Goal: Task Accomplishment & Management: Complete application form

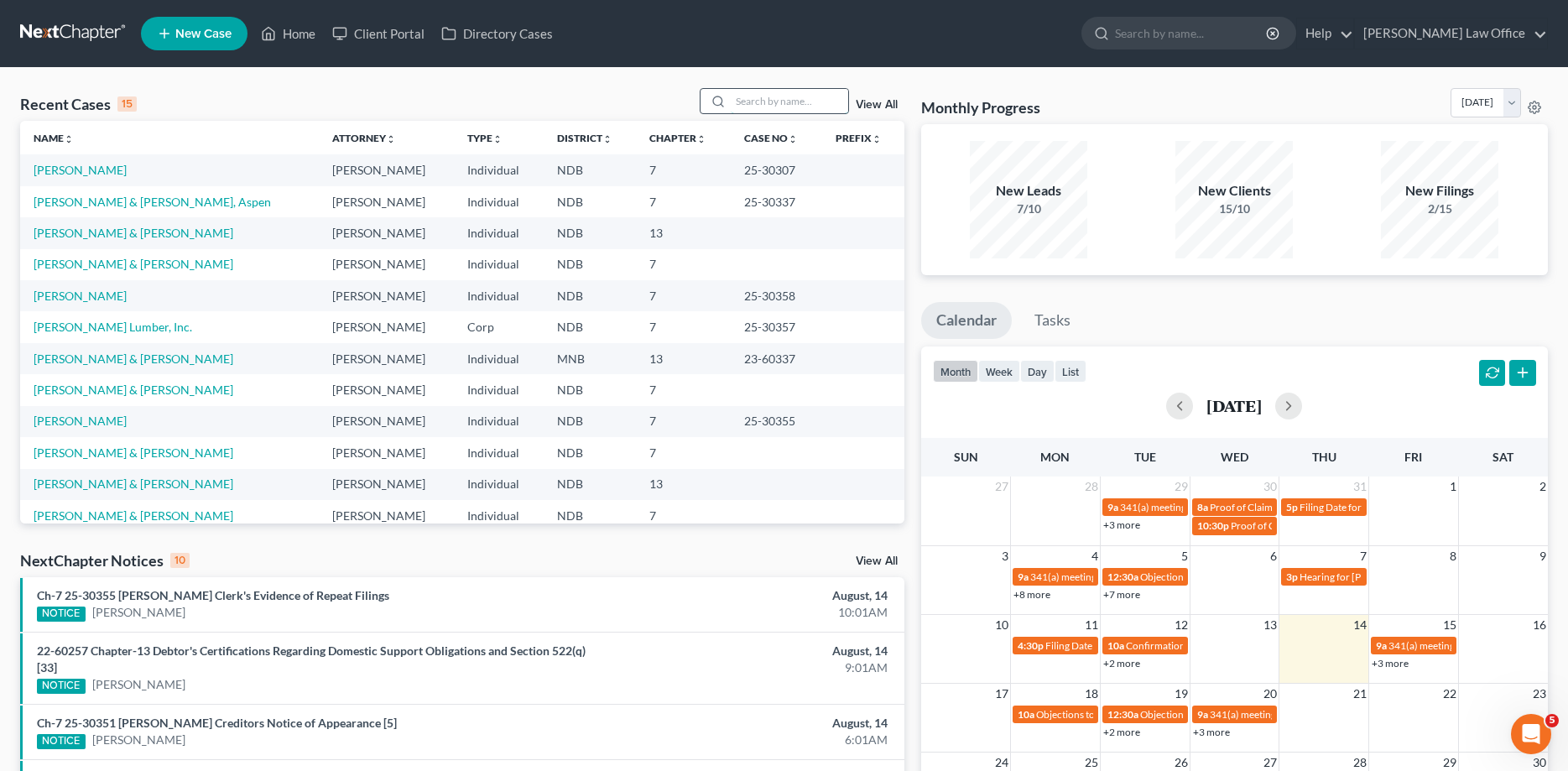
click at [791, 100] on input "search" at bounding box center [788, 100] width 117 height 24
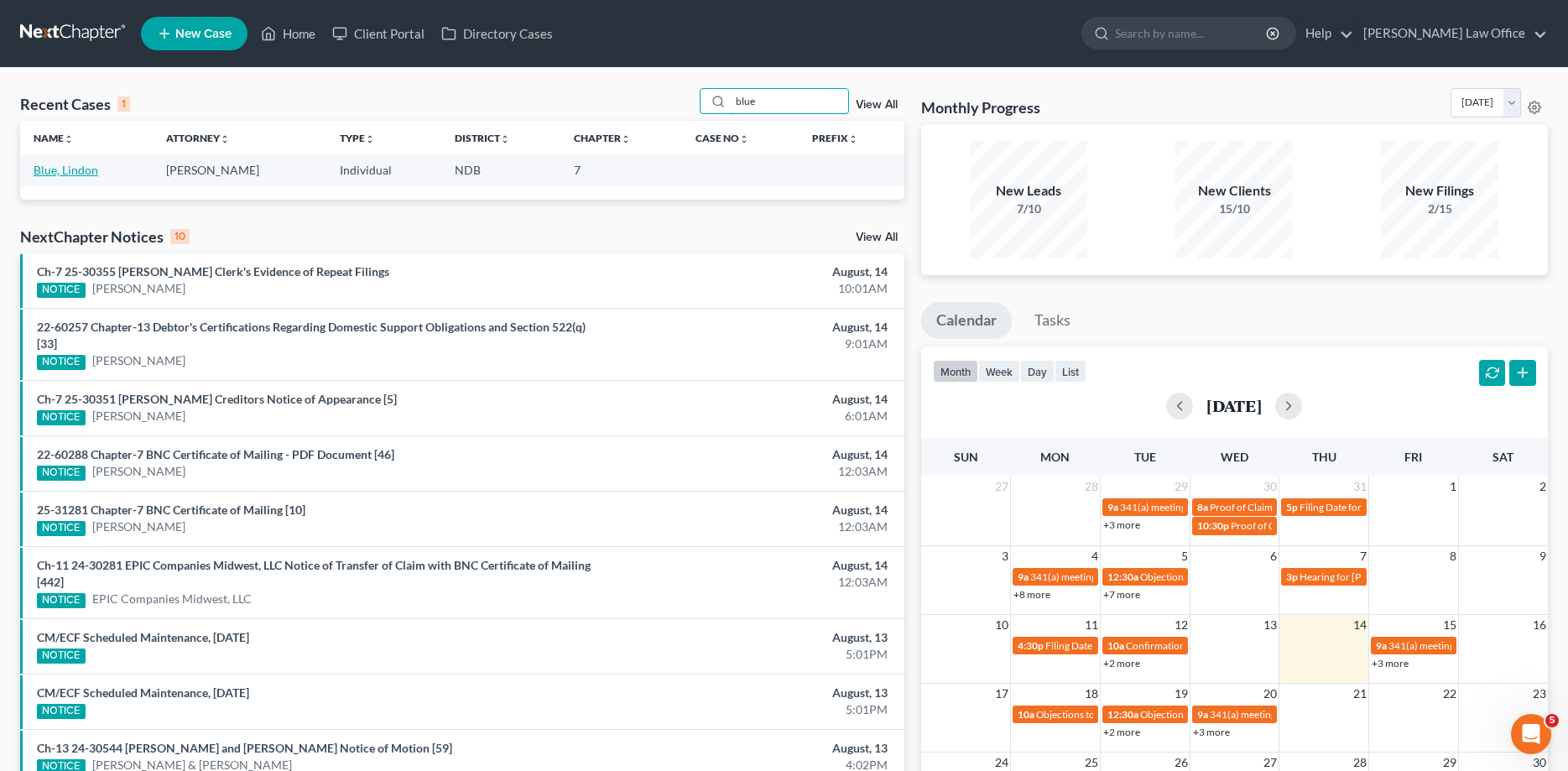
type input "blue"
click at [50, 170] on link "Blue, Lindon" at bounding box center [66, 170] width 64 height 14
select select "0"
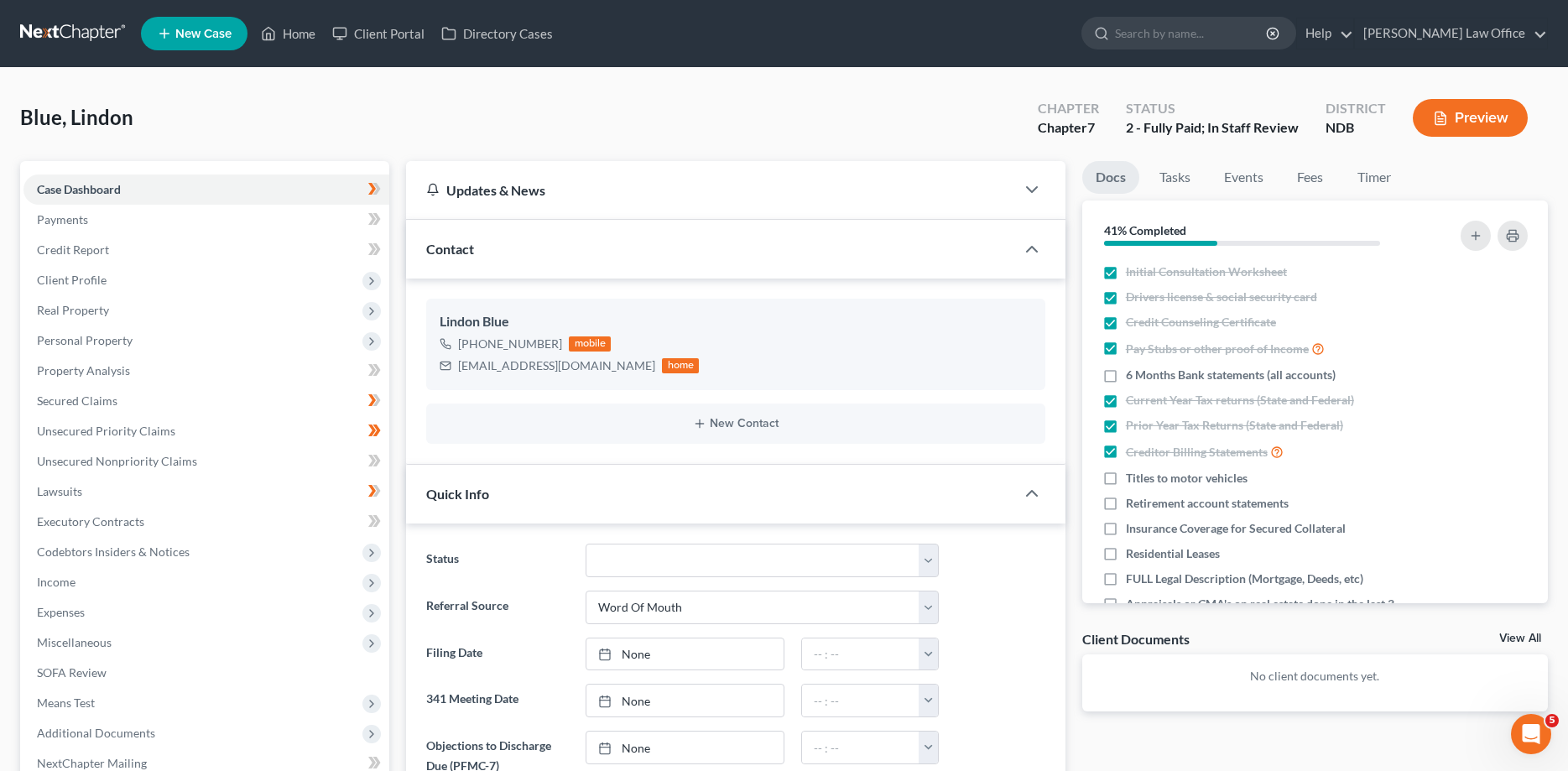
scroll to position [256, 0]
click at [51, 576] on span "Income" at bounding box center [55, 582] width 38 height 14
click at [203, 115] on div "Blue, Lindon Upgraded Chapter Chapter 7 Status 2 - Fully Paid; In Staff Review …" at bounding box center [784, 125] width 1527 height 73
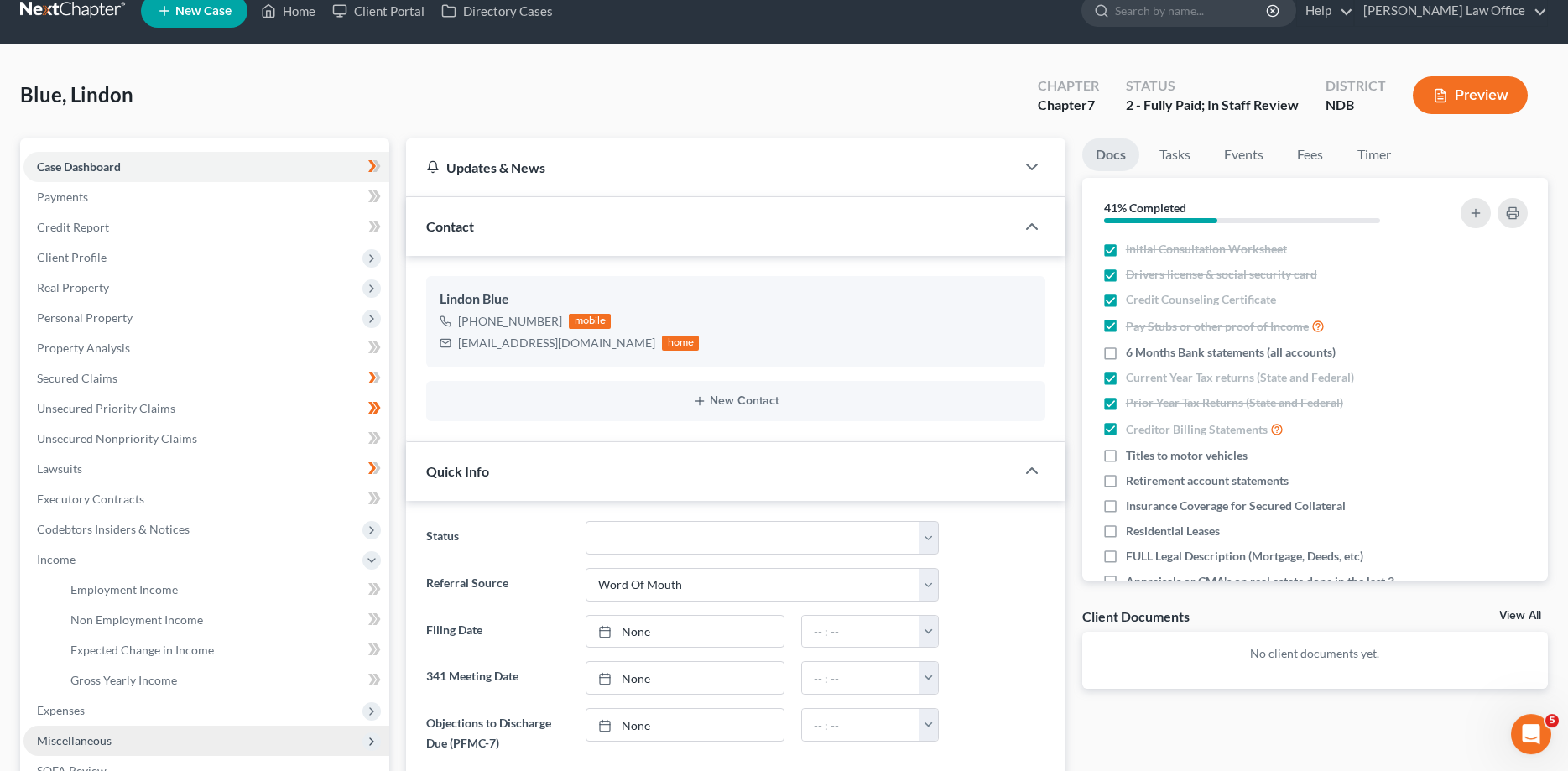
scroll to position [0, 0]
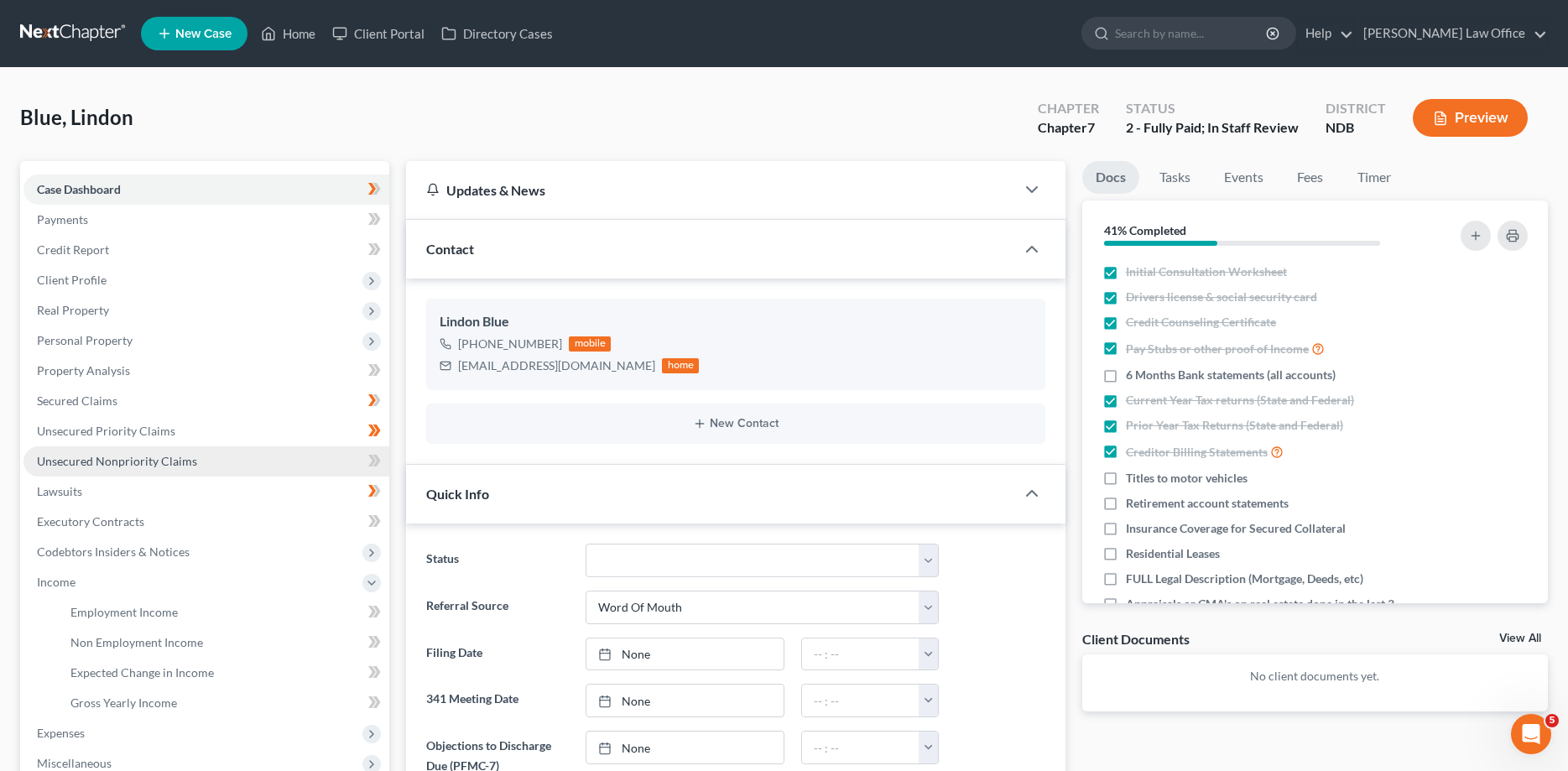
click at [108, 462] on span "Unsecured Nonpriority Claims" at bounding box center [116, 462] width 160 height 14
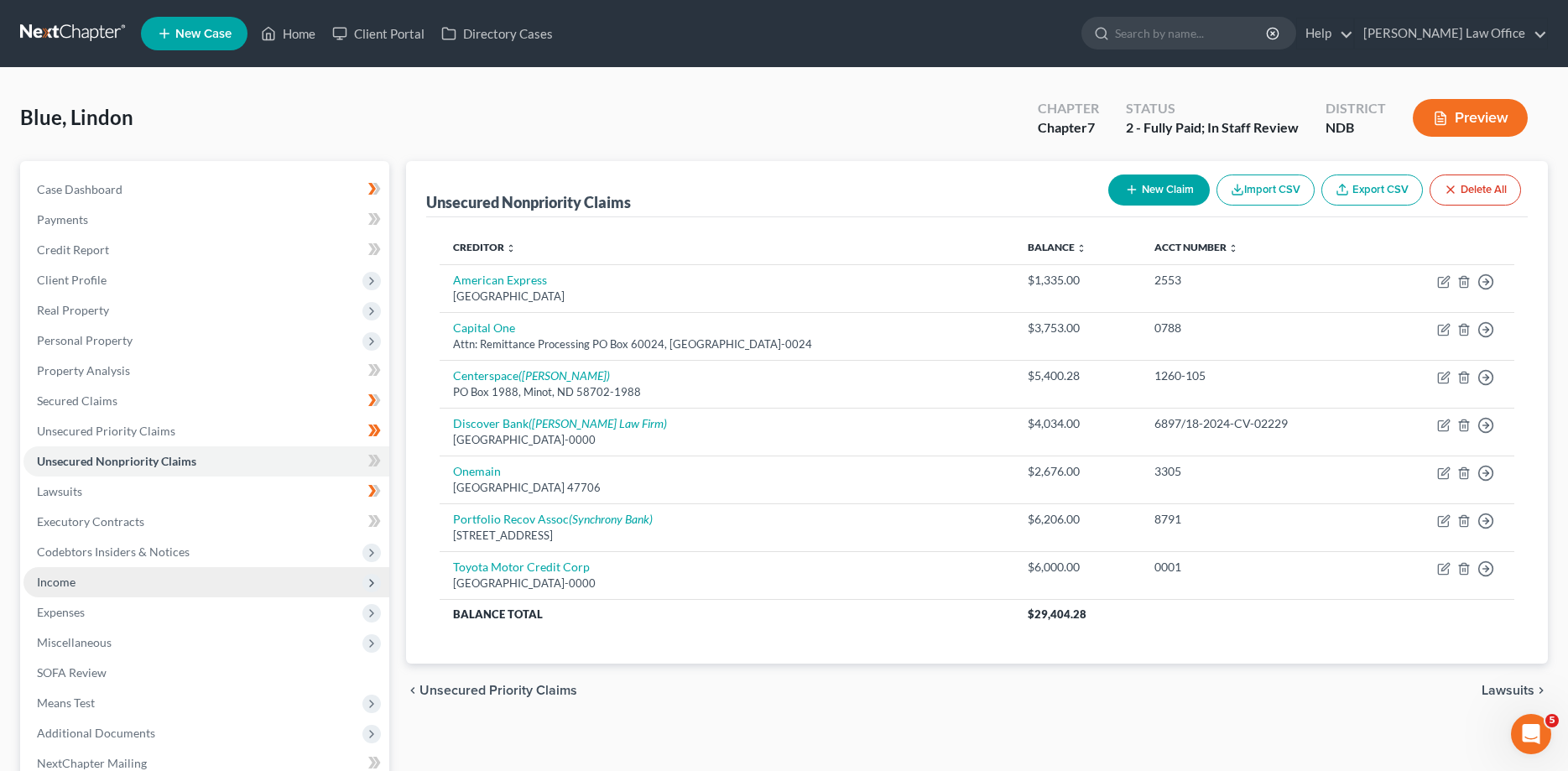
click at [46, 581] on span "Income" at bounding box center [55, 582] width 38 height 14
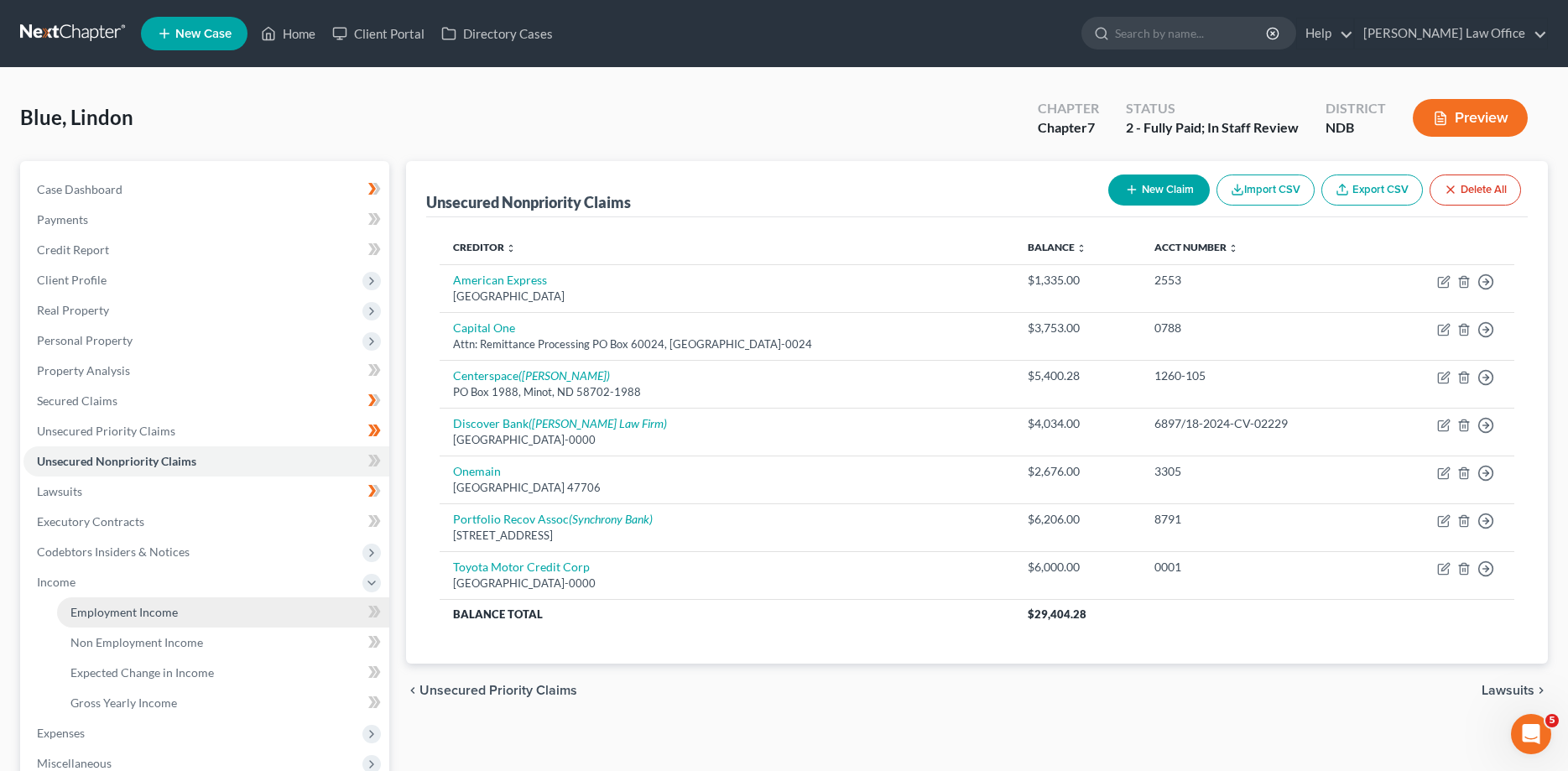
click at [82, 609] on span "Employment Income" at bounding box center [124, 612] width 107 height 14
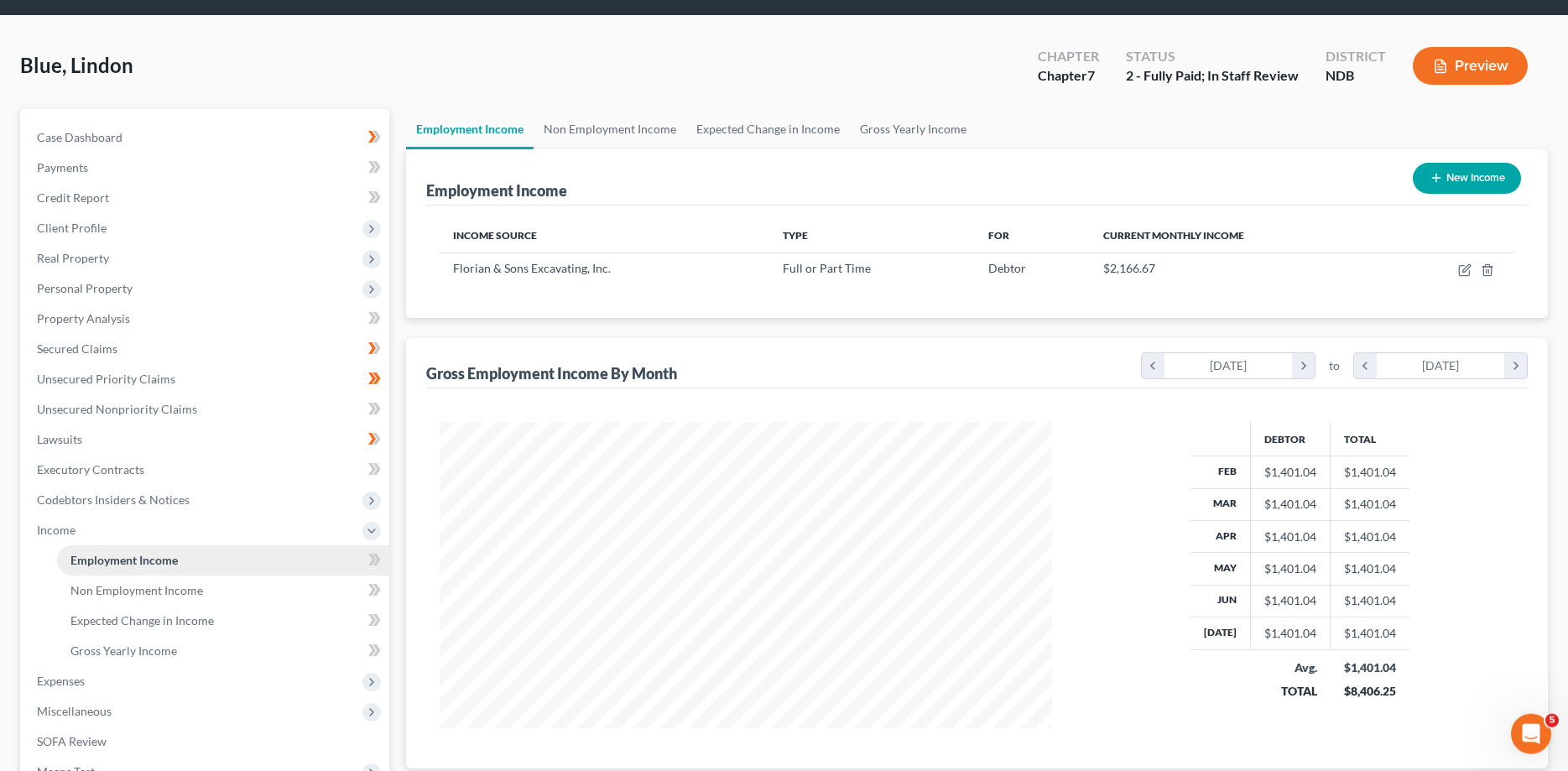
scroll to position [86, 0]
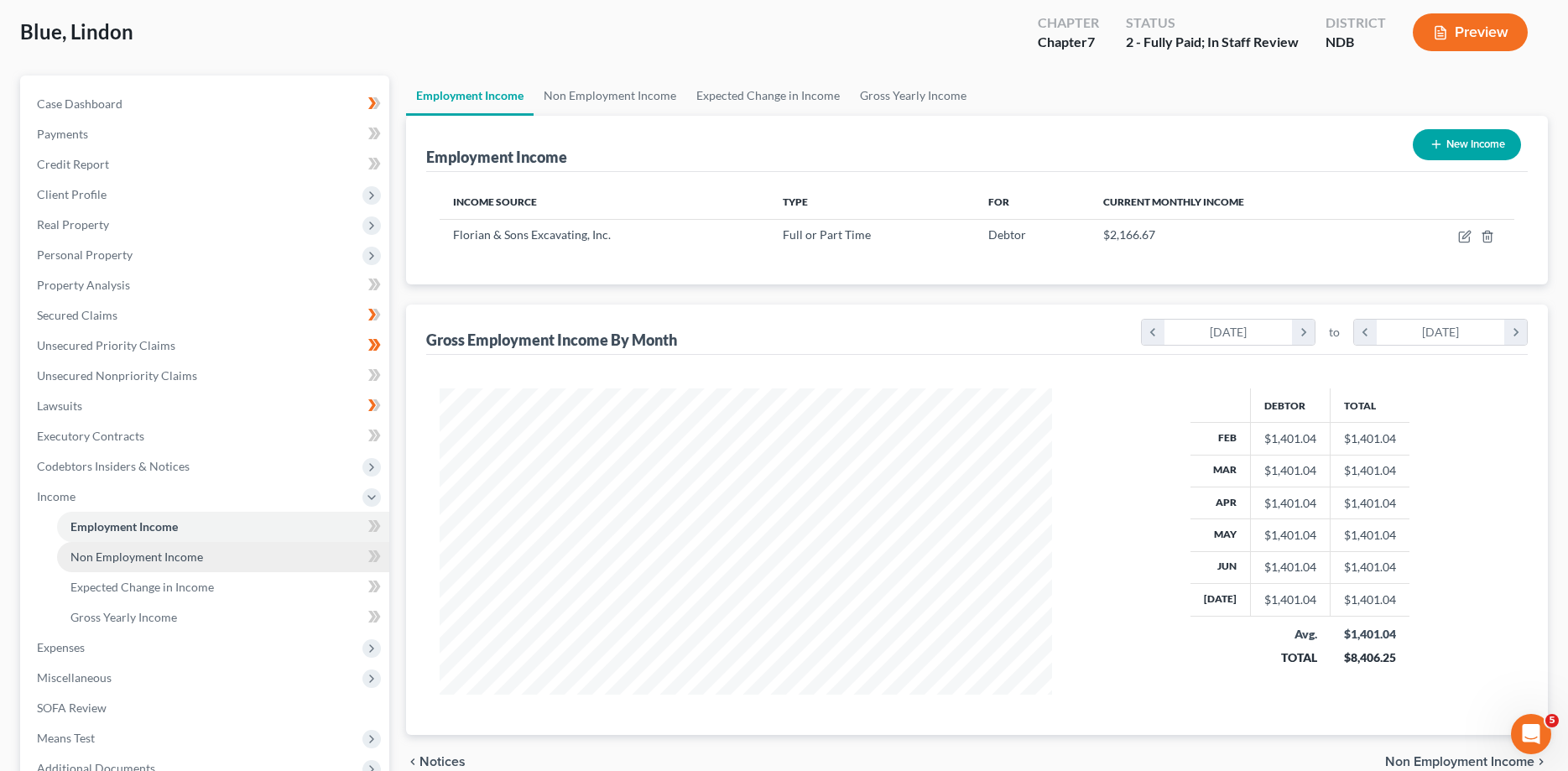
click at [126, 552] on span "Non Employment Income" at bounding box center [137, 557] width 132 height 14
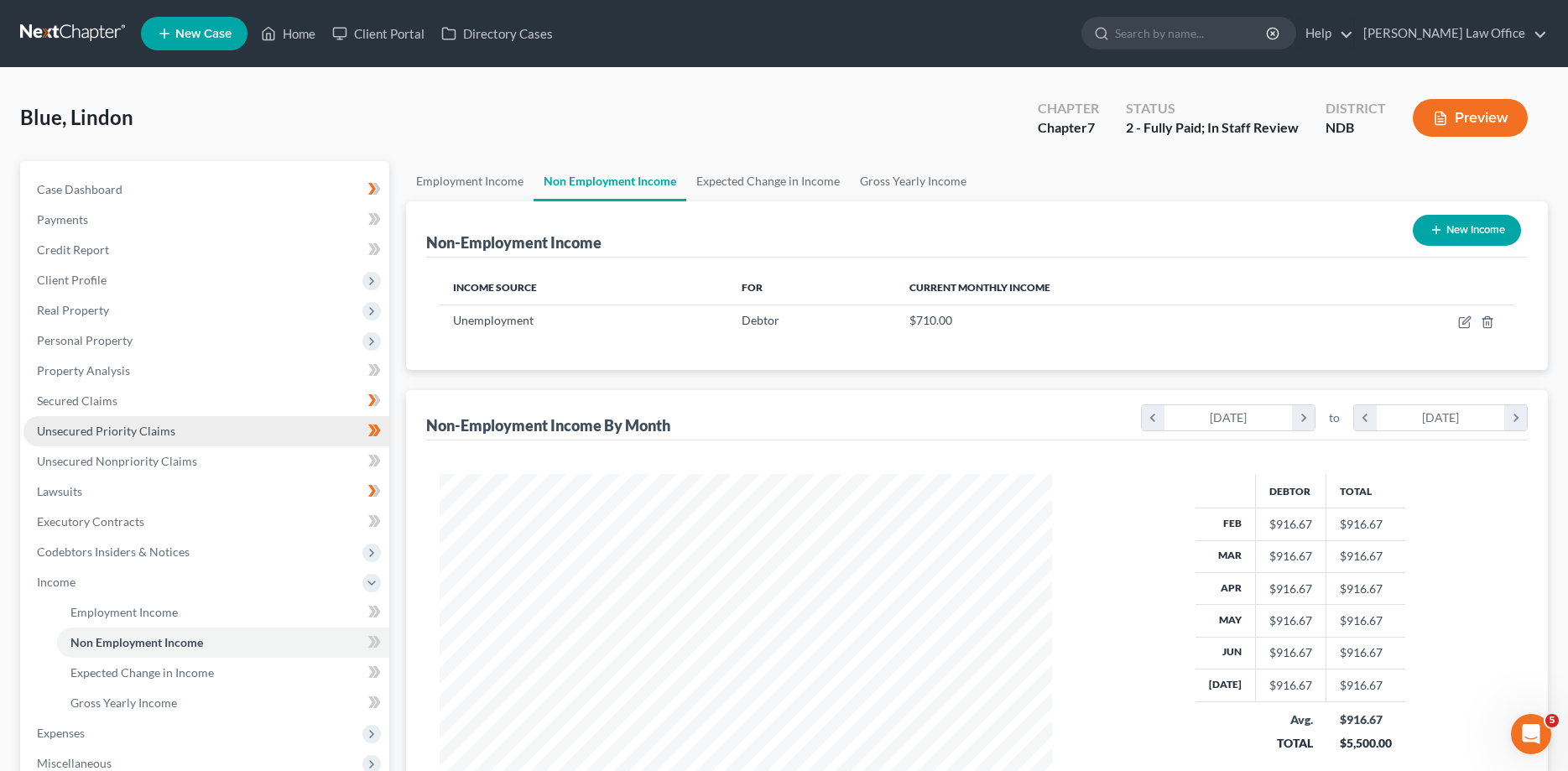
scroll to position [301, 0]
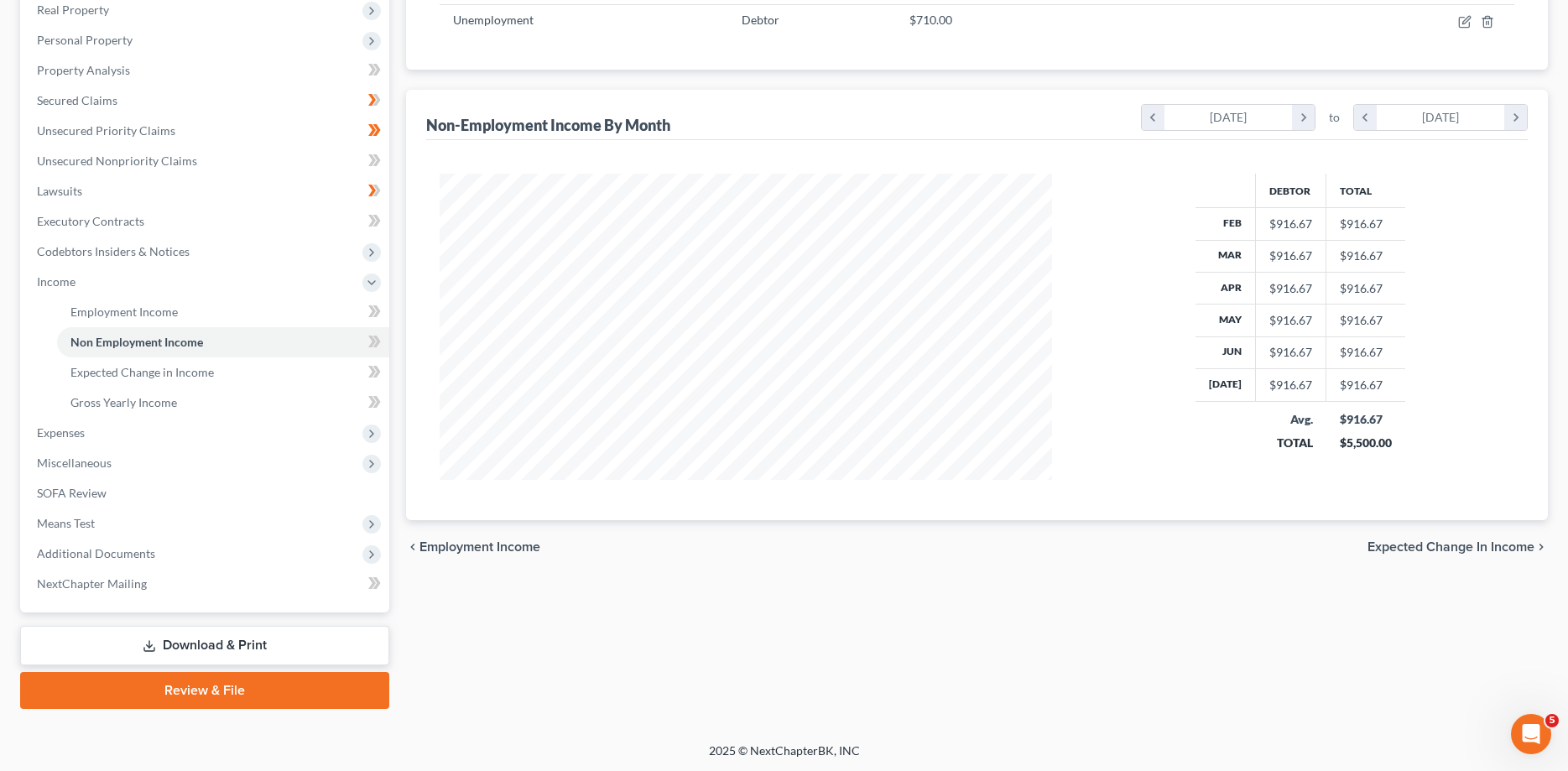
click at [170, 644] on link "Download & Print" at bounding box center [205, 646] width 369 height 39
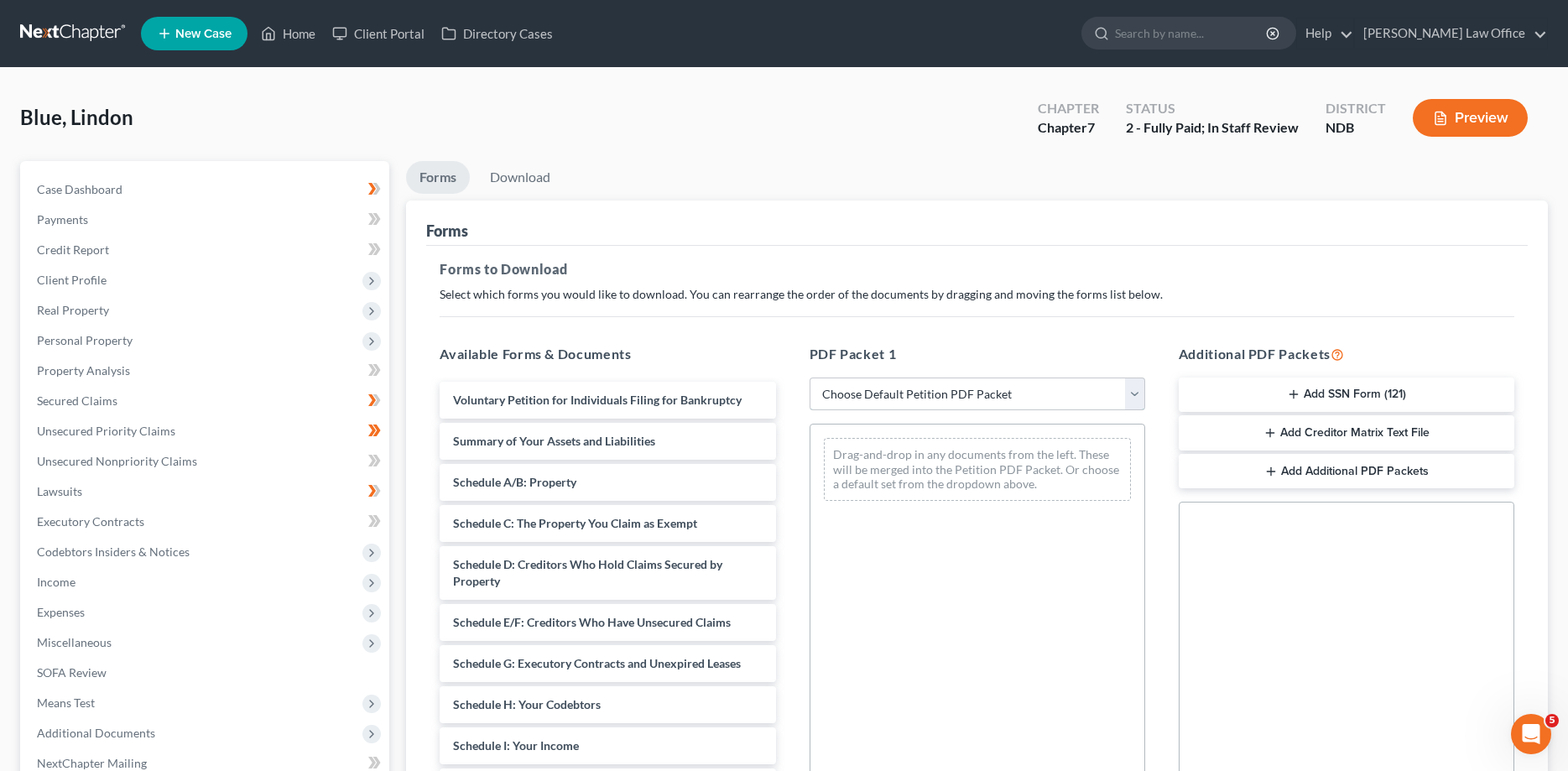
select select "0"
click option "Complete Bankruptcy Petition (all forms and schedules)" at bounding box center [0, 0] width 0 height 0
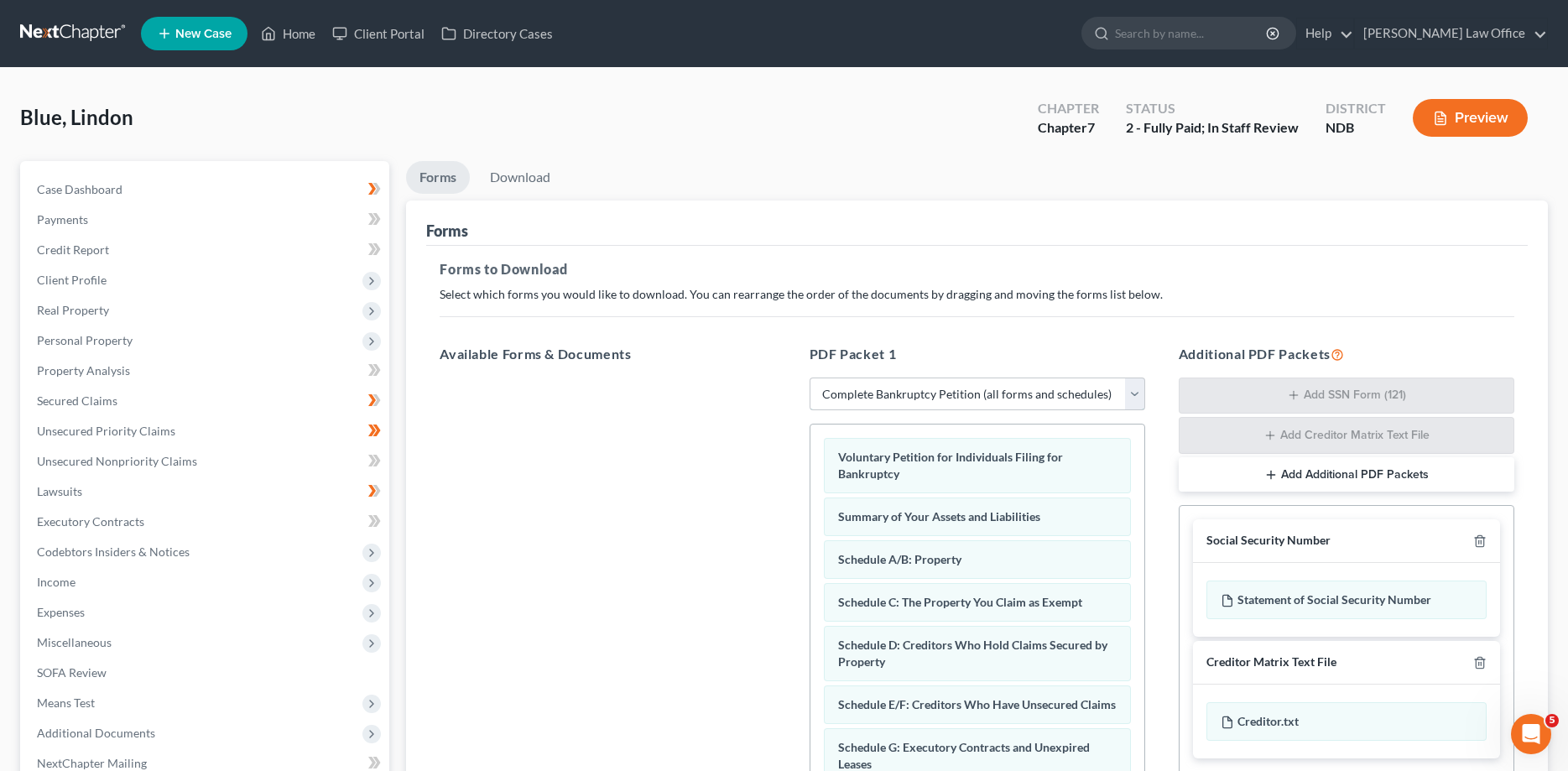
scroll to position [86, 0]
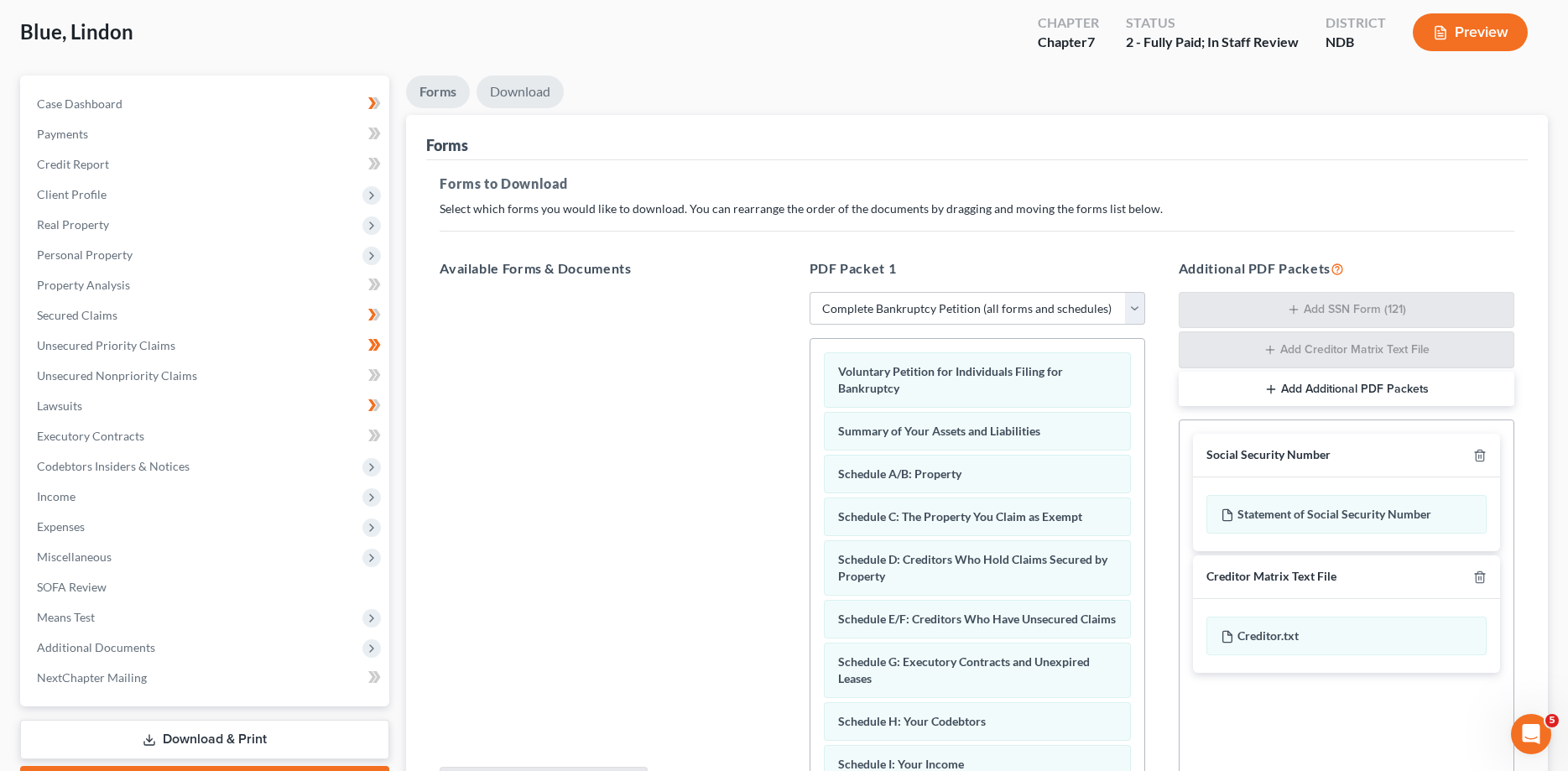
click at [507, 91] on link "Download" at bounding box center [520, 91] width 88 height 33
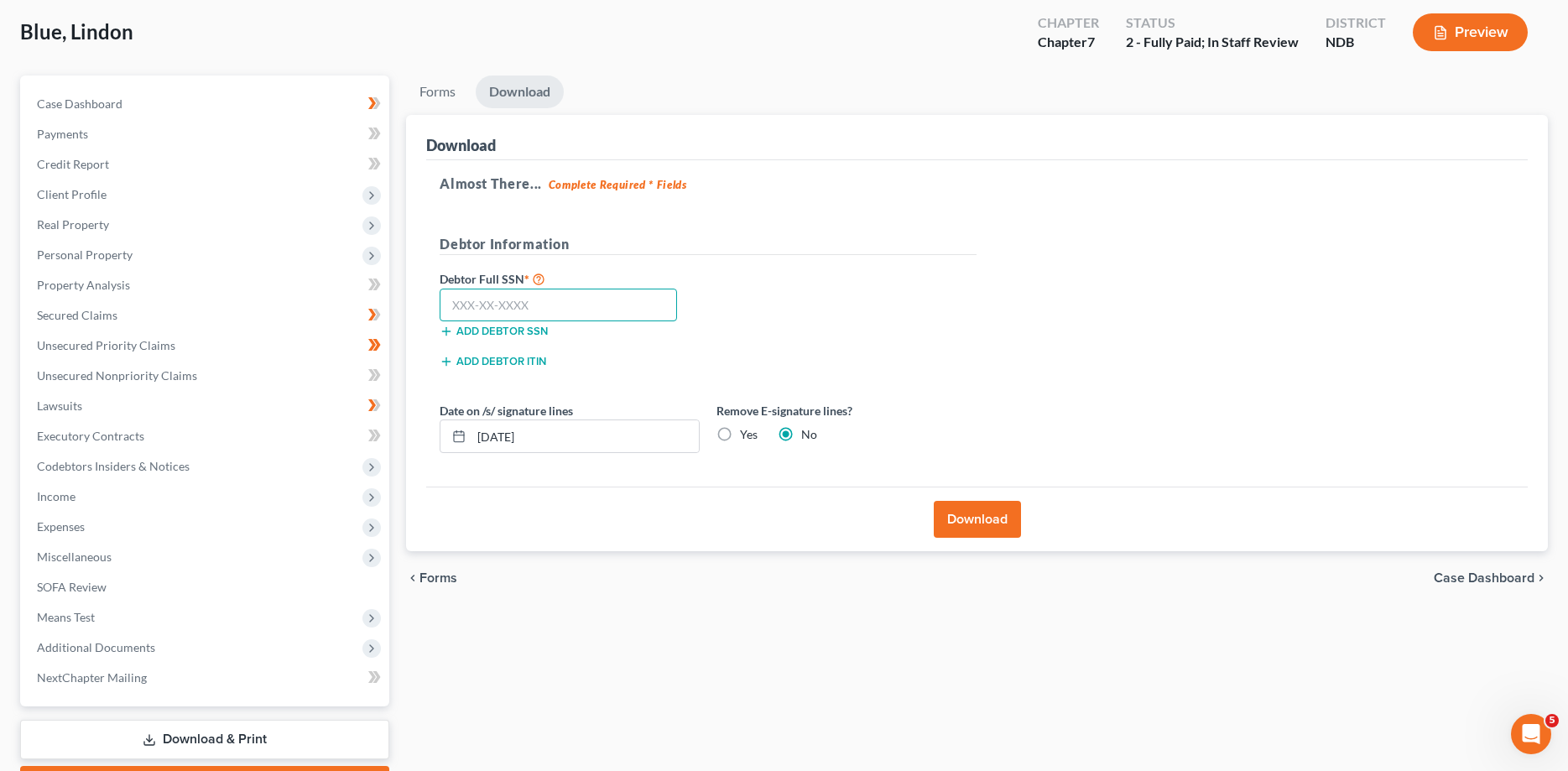
click at [542, 305] on input "text" at bounding box center [559, 306] width 238 height 34
click at [503, 305] on input "text" at bounding box center [559, 306] width 238 height 34
type input "502-25-2461"
click at [980, 528] on button "Download" at bounding box center [977, 519] width 88 height 37
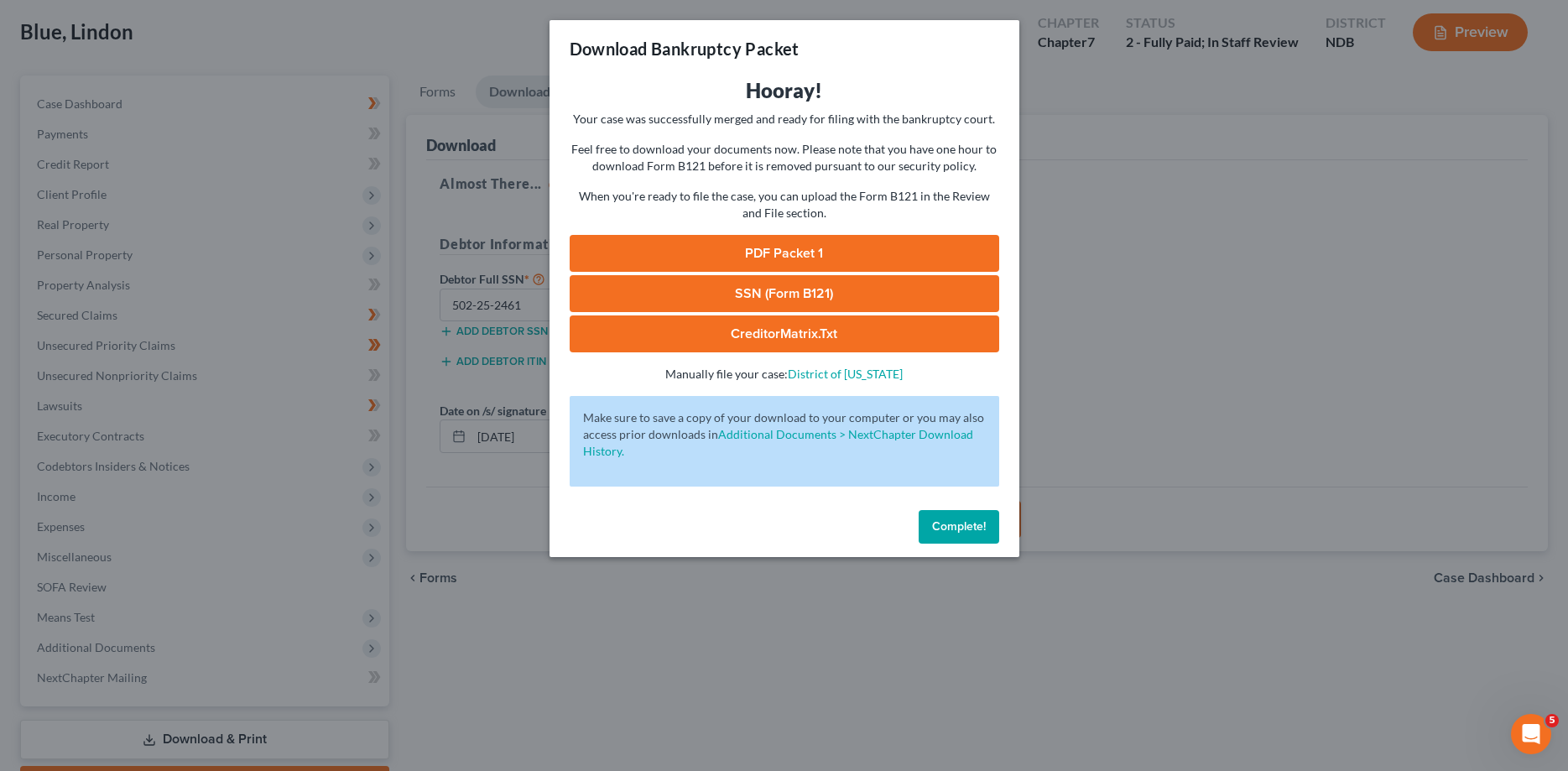
click at [780, 254] on link "PDF Packet 1" at bounding box center [784, 253] width 429 height 37
click at [785, 286] on link "SSN (Form B121)" at bounding box center [784, 293] width 429 height 37
click at [773, 333] on link "CreditorMatrix.txt" at bounding box center [784, 334] width 429 height 37
click at [955, 521] on span "Complete!" at bounding box center [958, 527] width 54 height 14
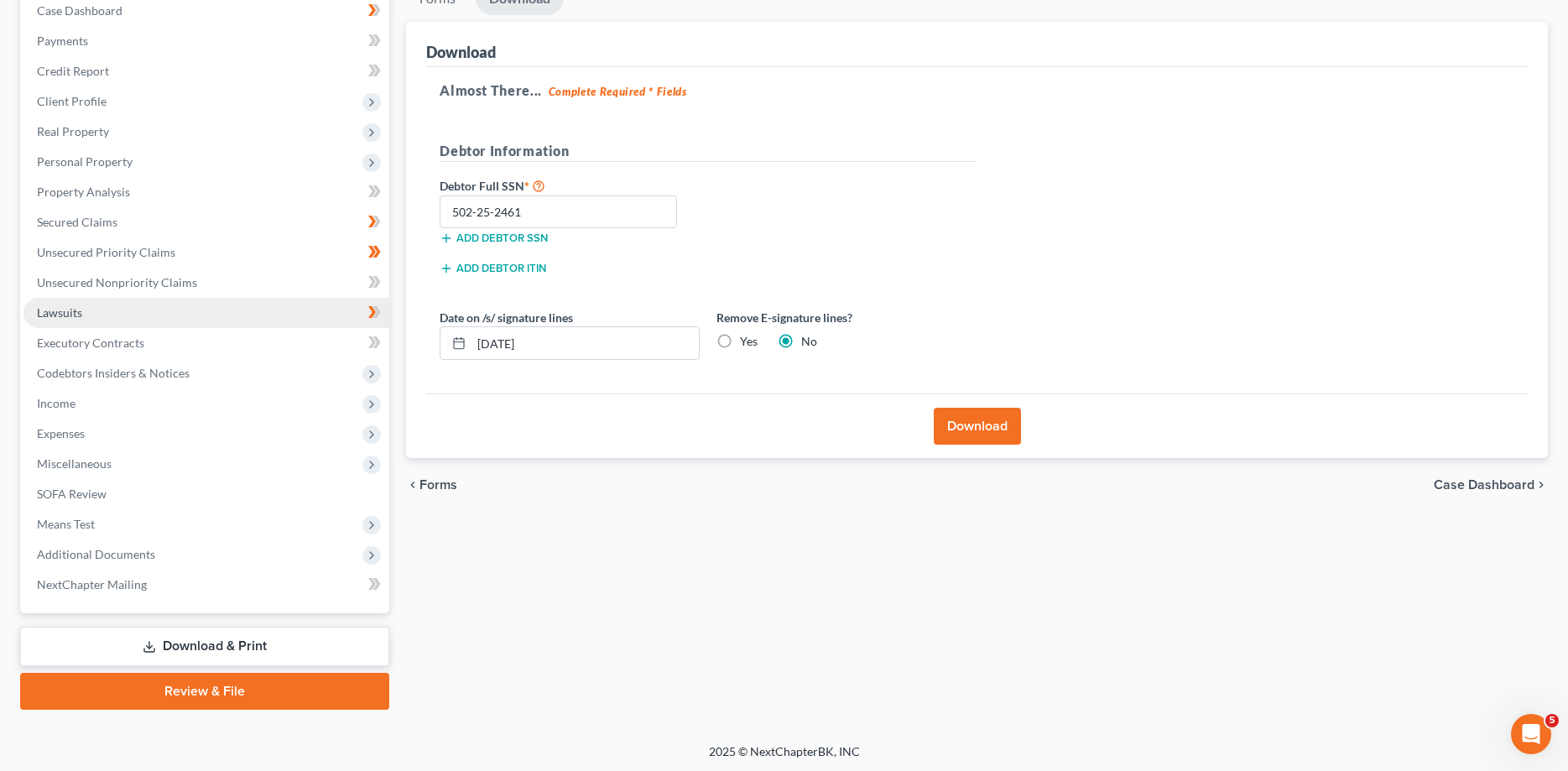
scroll to position [180, 0]
click at [183, 648] on link "Download & Print" at bounding box center [205, 646] width 369 height 39
click at [190, 637] on link "Download & Print" at bounding box center [205, 646] width 369 height 39
click at [973, 424] on button "Download" at bounding box center [977, 425] width 88 height 37
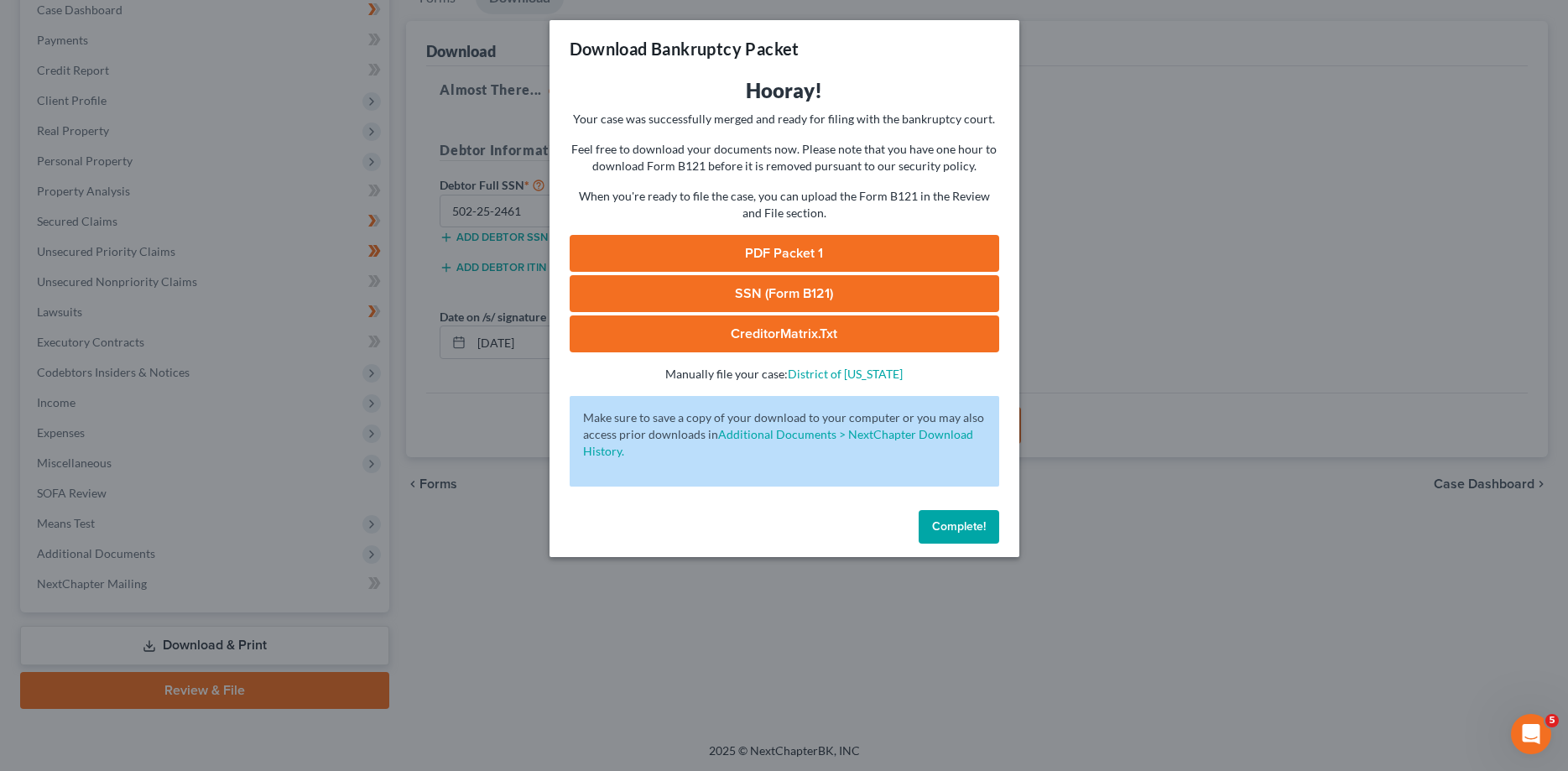
click at [801, 258] on link "PDF Packet 1" at bounding box center [784, 253] width 429 height 37
click at [783, 292] on link "SSN (Form B121)" at bounding box center [784, 293] width 429 height 37
click at [944, 529] on span "Complete!" at bounding box center [958, 527] width 54 height 14
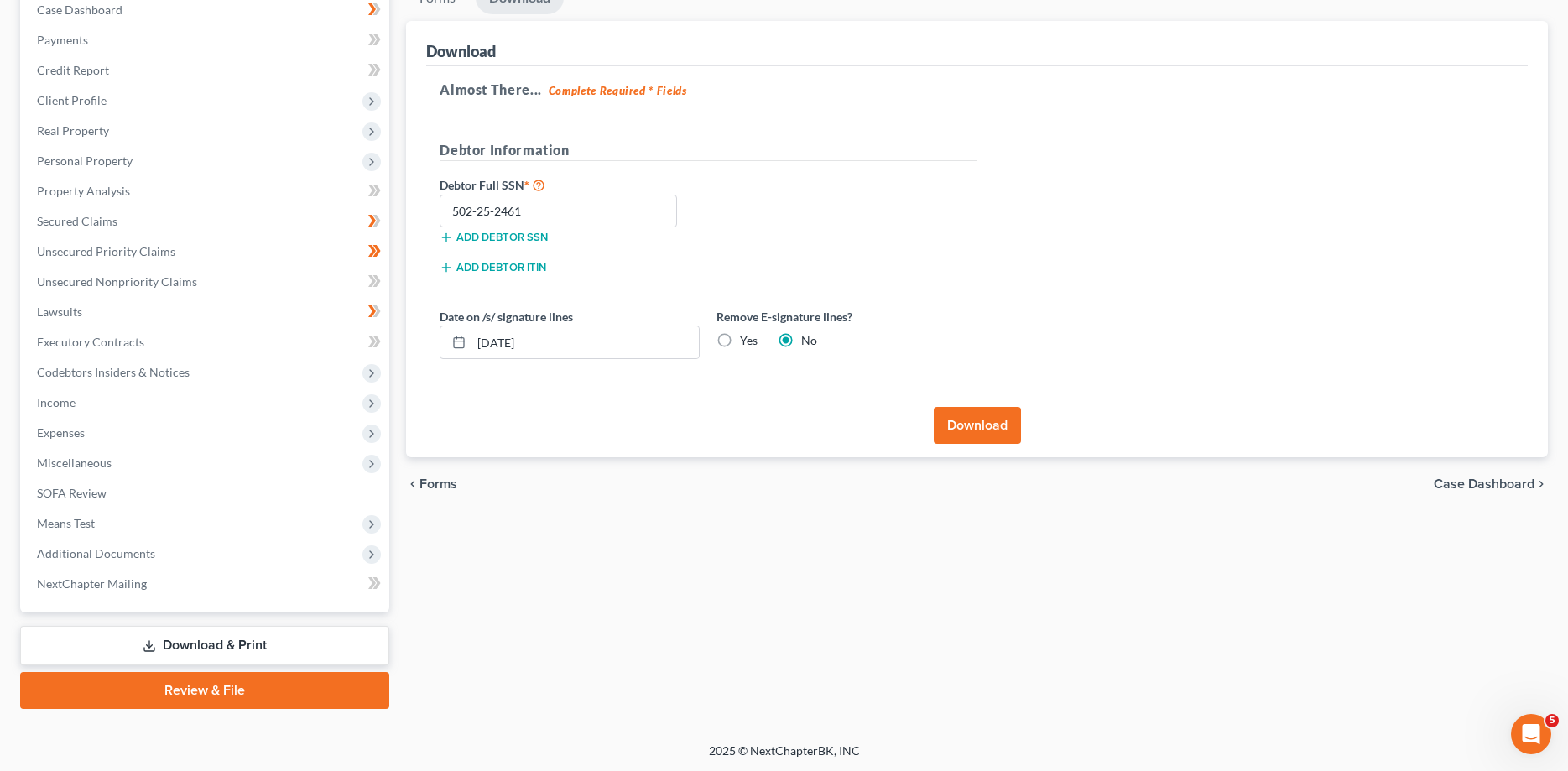
scroll to position [0, 0]
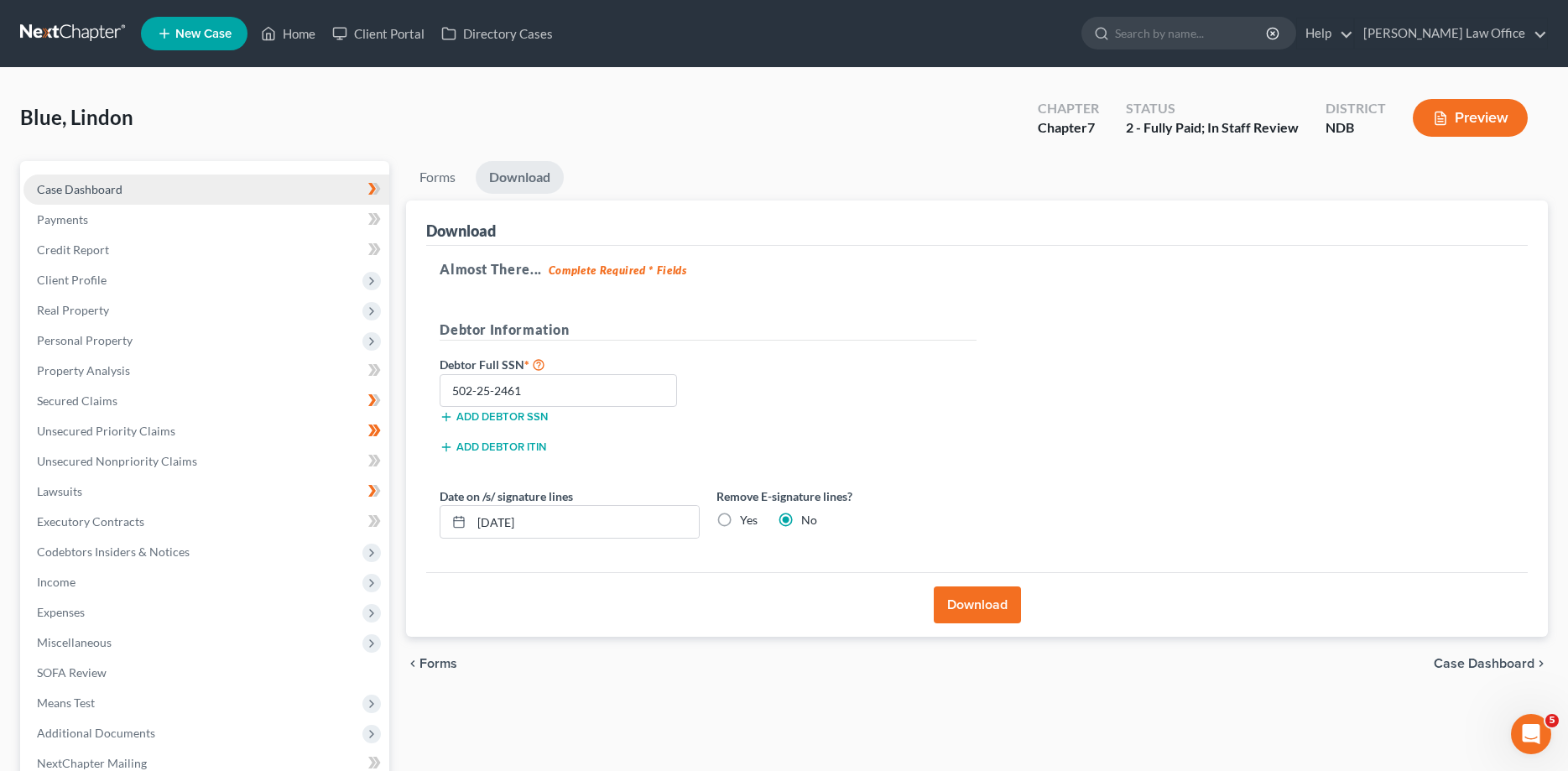
click at [100, 183] on span "Case Dashboard" at bounding box center [80, 190] width 86 height 14
select select "0"
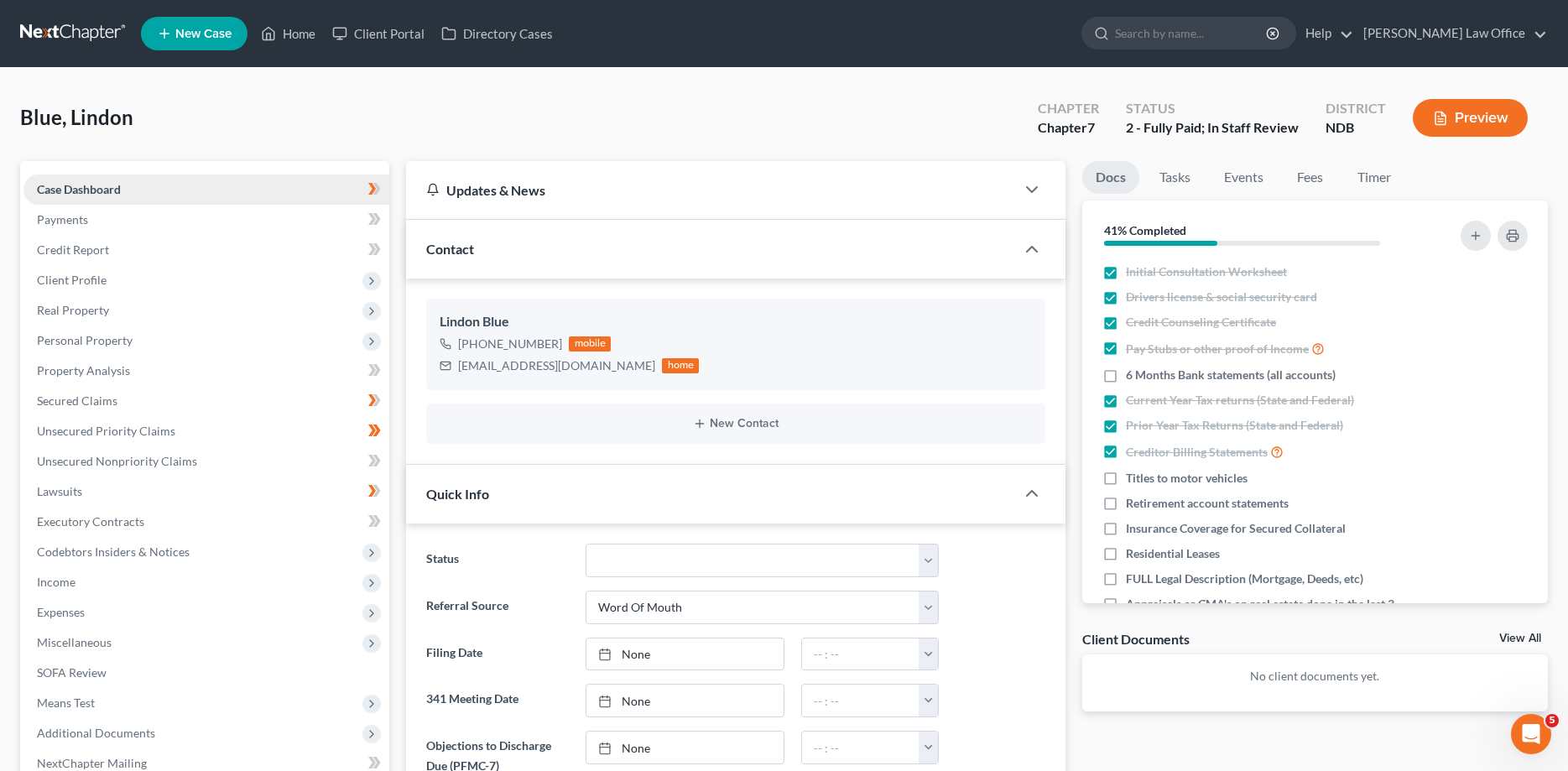
scroll to position [256, 0]
click at [108, 335] on span "Personal Property" at bounding box center [84, 340] width 96 height 14
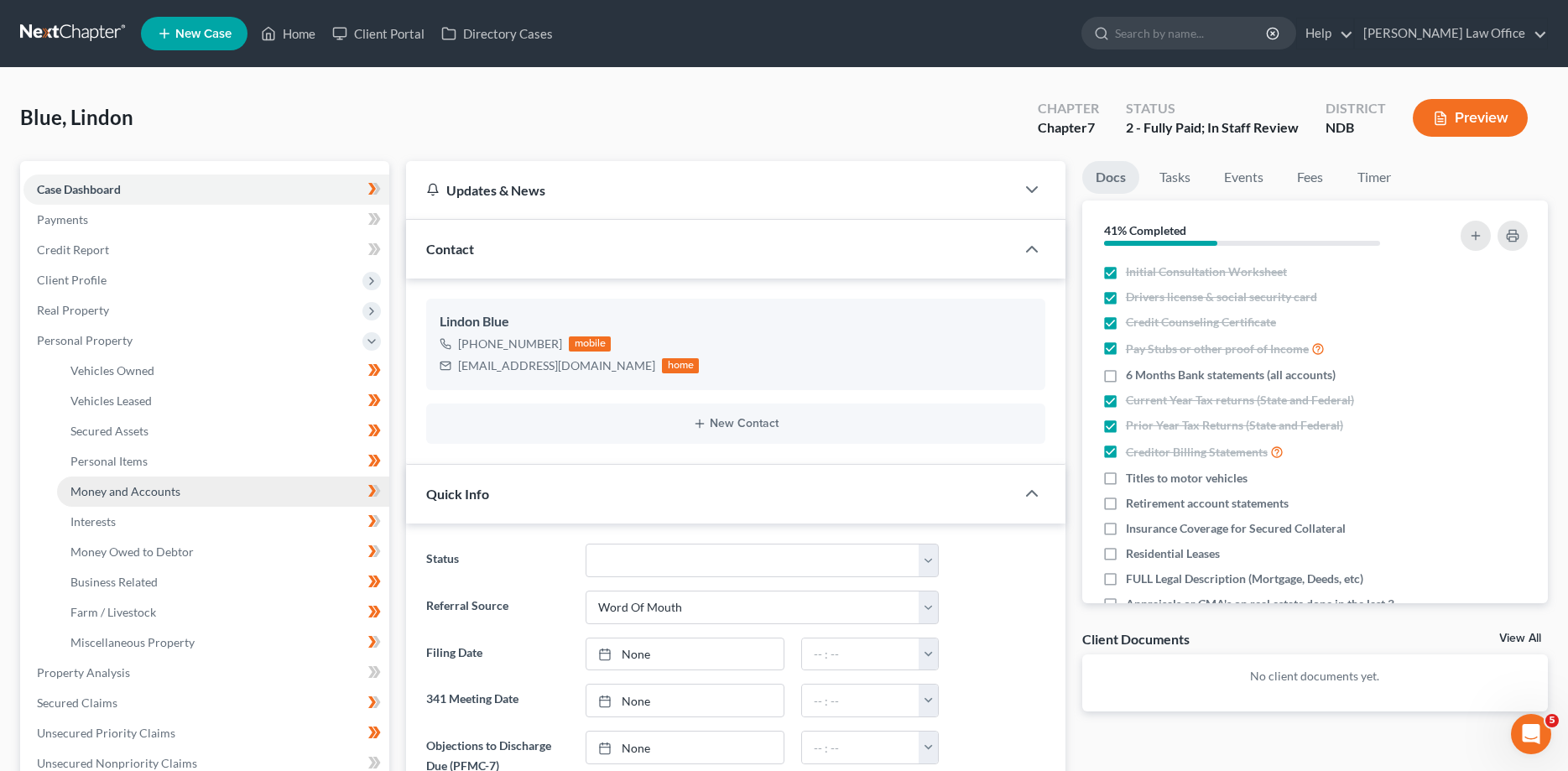
click at [122, 488] on span "Money and Accounts" at bounding box center [125, 491] width 110 height 14
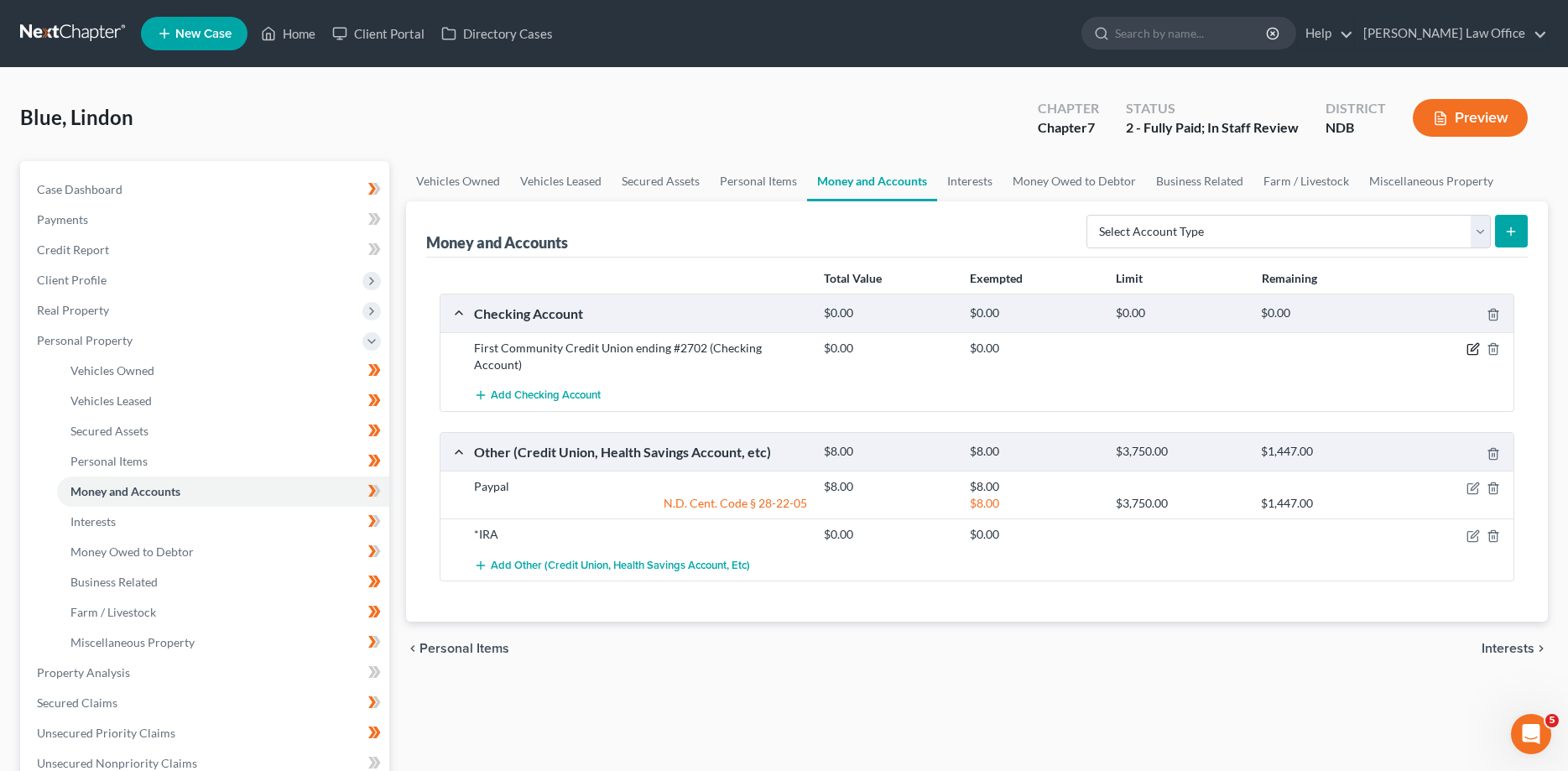
click at [1477, 355] on icon "button" at bounding box center [1471, 350] width 10 height 10
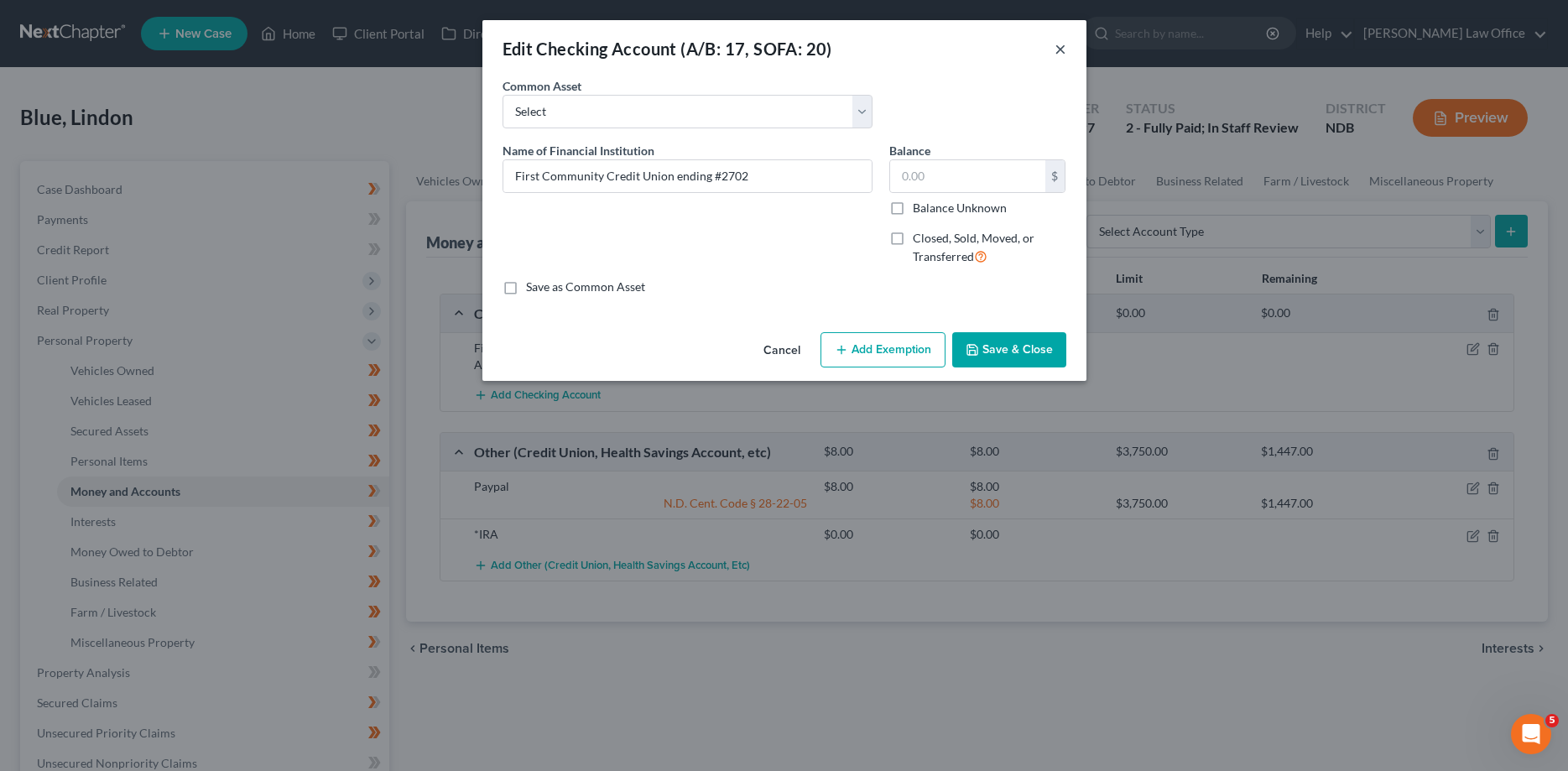
click at [1060, 49] on button "×" at bounding box center [1059, 48] width 12 height 21
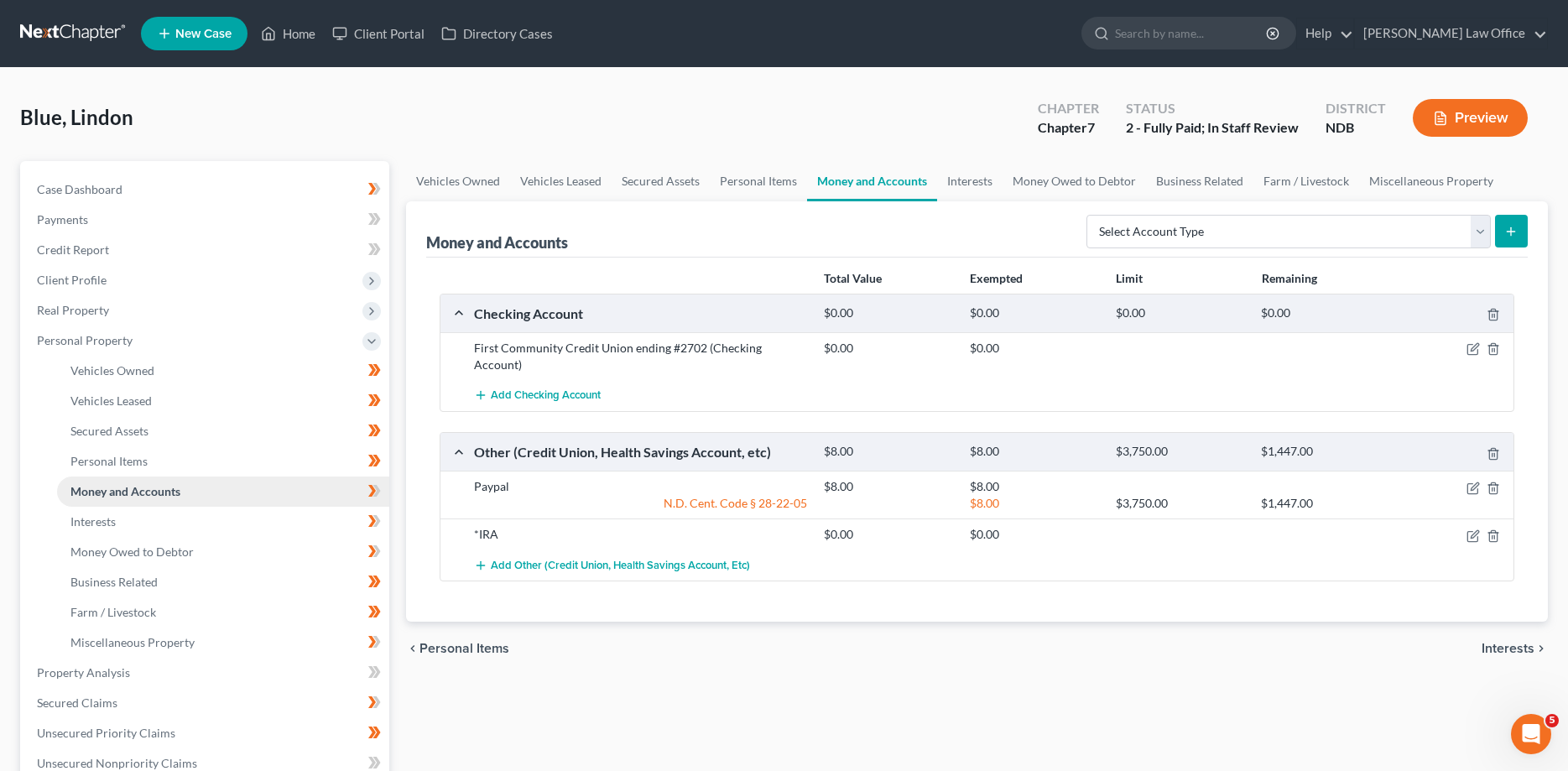
click at [102, 487] on span "Money and Accounts" at bounding box center [125, 491] width 110 height 14
click at [70, 21] on link at bounding box center [74, 34] width 107 height 30
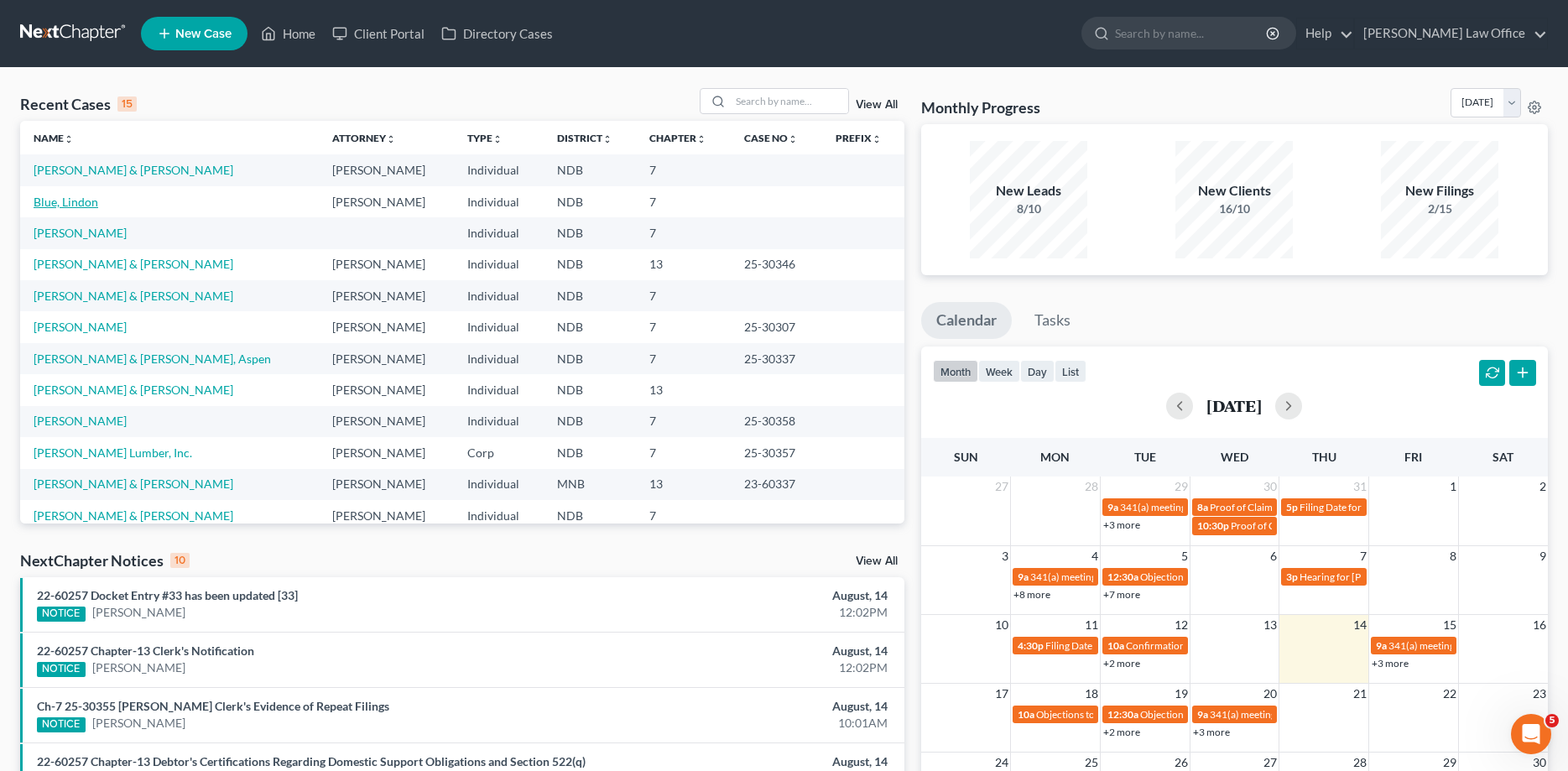
click at [63, 202] on link "Blue, Lindon" at bounding box center [66, 202] width 64 height 14
select select "0"
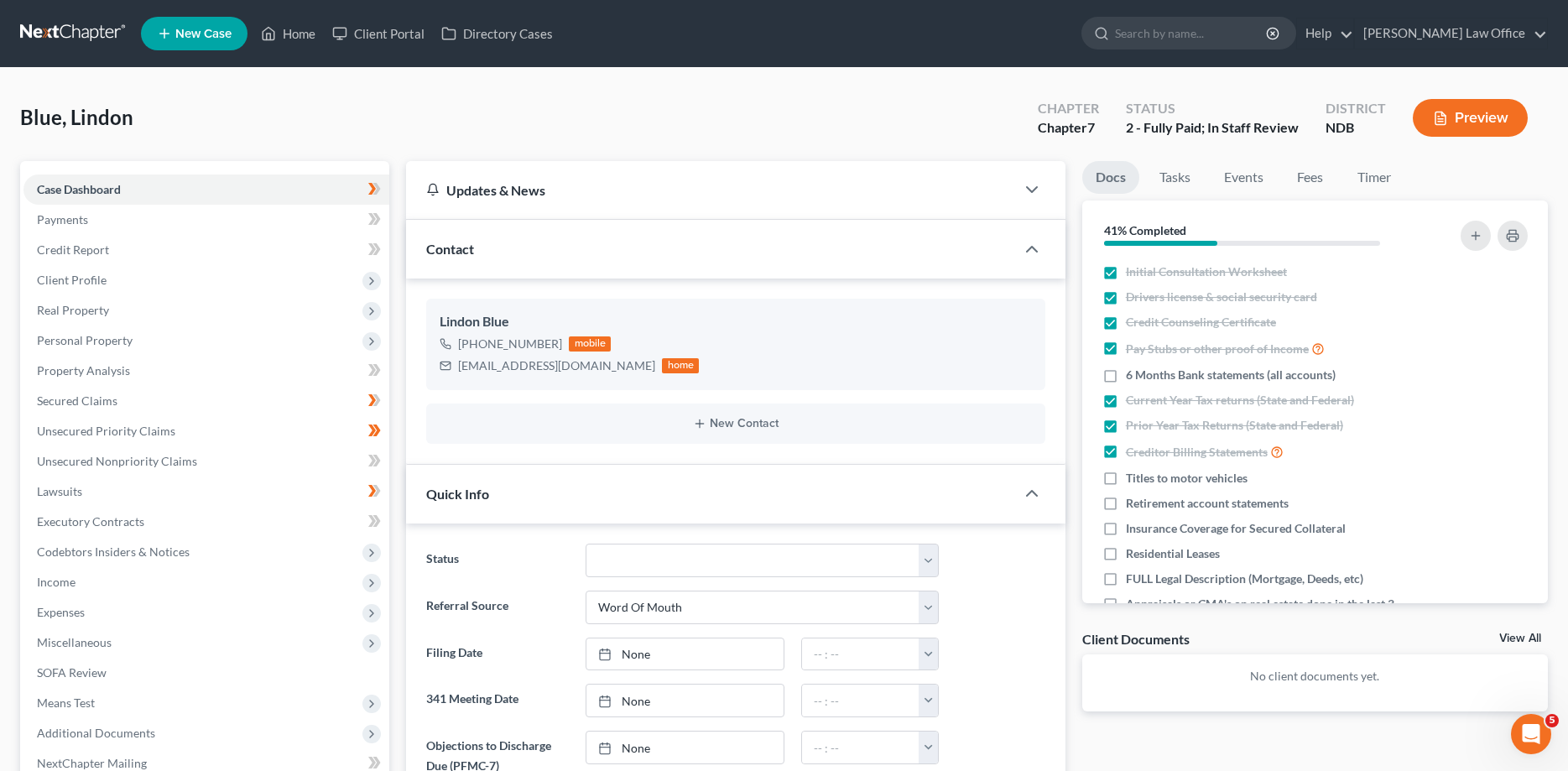
scroll to position [256, 0]
click at [78, 373] on span "Property Analysis" at bounding box center [83, 370] width 93 height 14
